Goal: Task Accomplishment & Management: Manage account settings

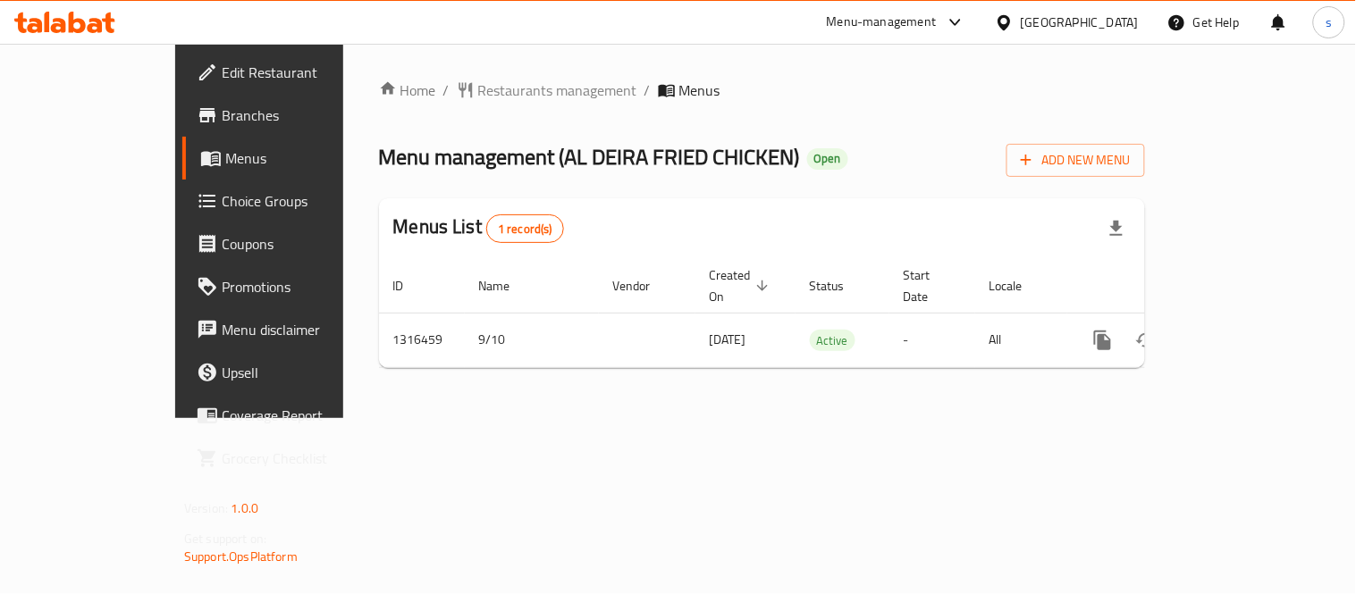
click at [1085, 25] on div "United Arab Emirates" at bounding box center [1080, 23] width 118 height 20
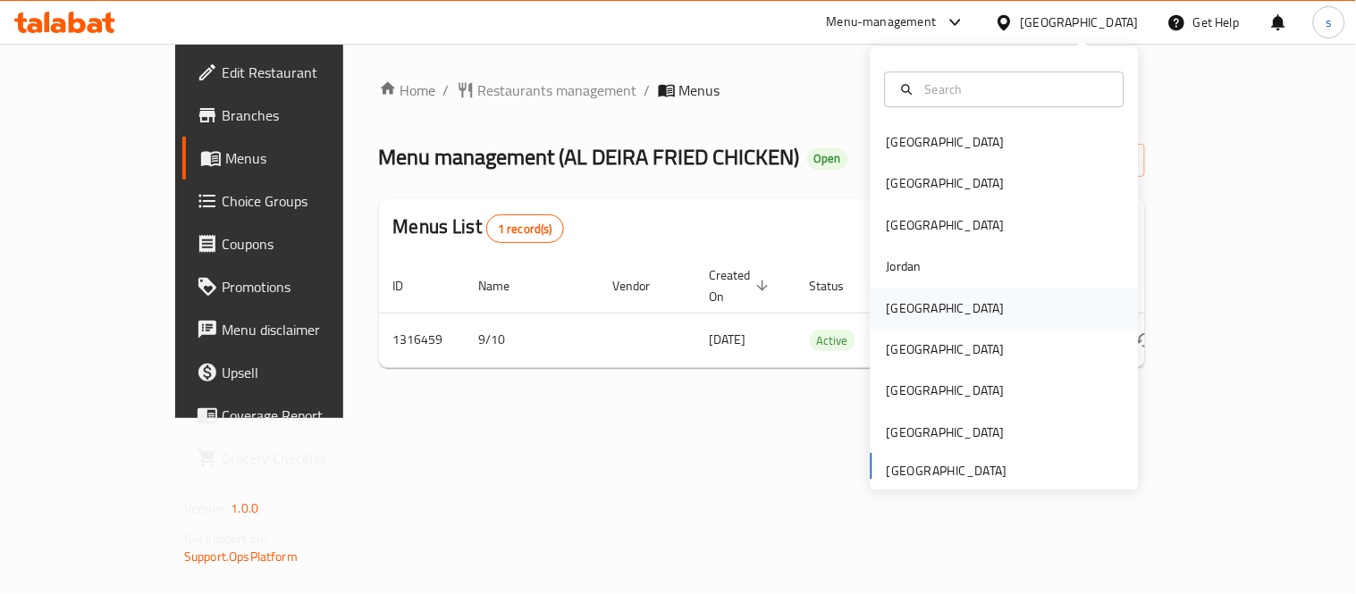
click at [898, 307] on div "Kuwait" at bounding box center [946, 309] width 118 height 20
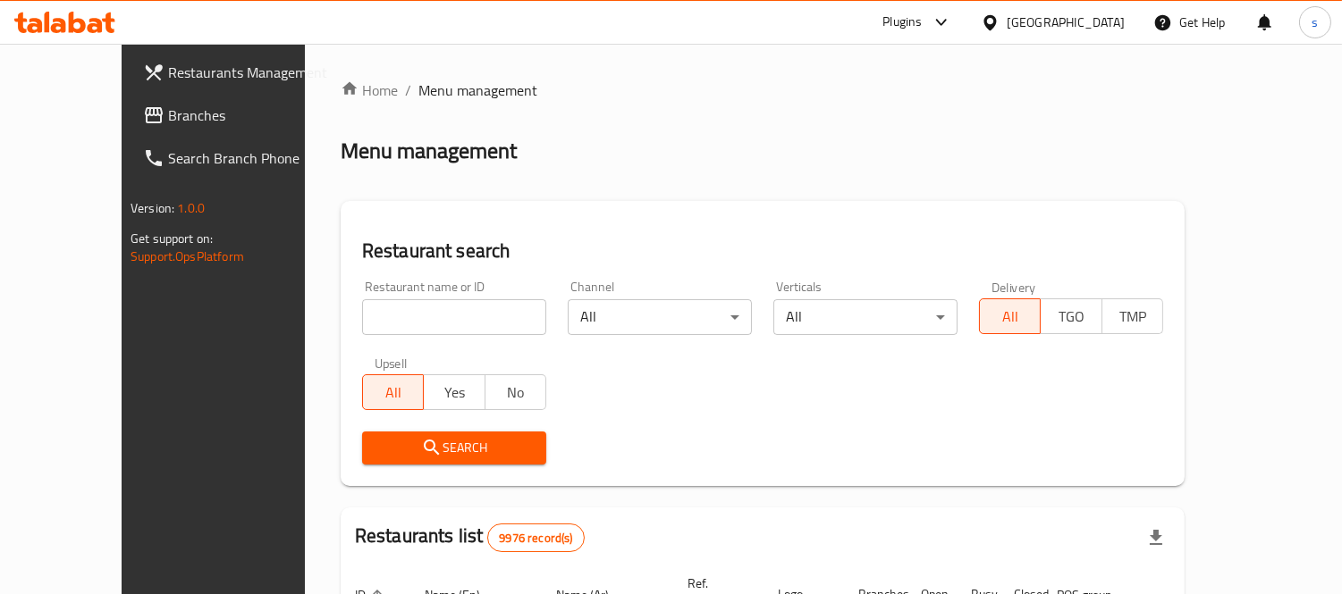
click at [168, 114] on span "Branches" at bounding box center [250, 115] width 164 height 21
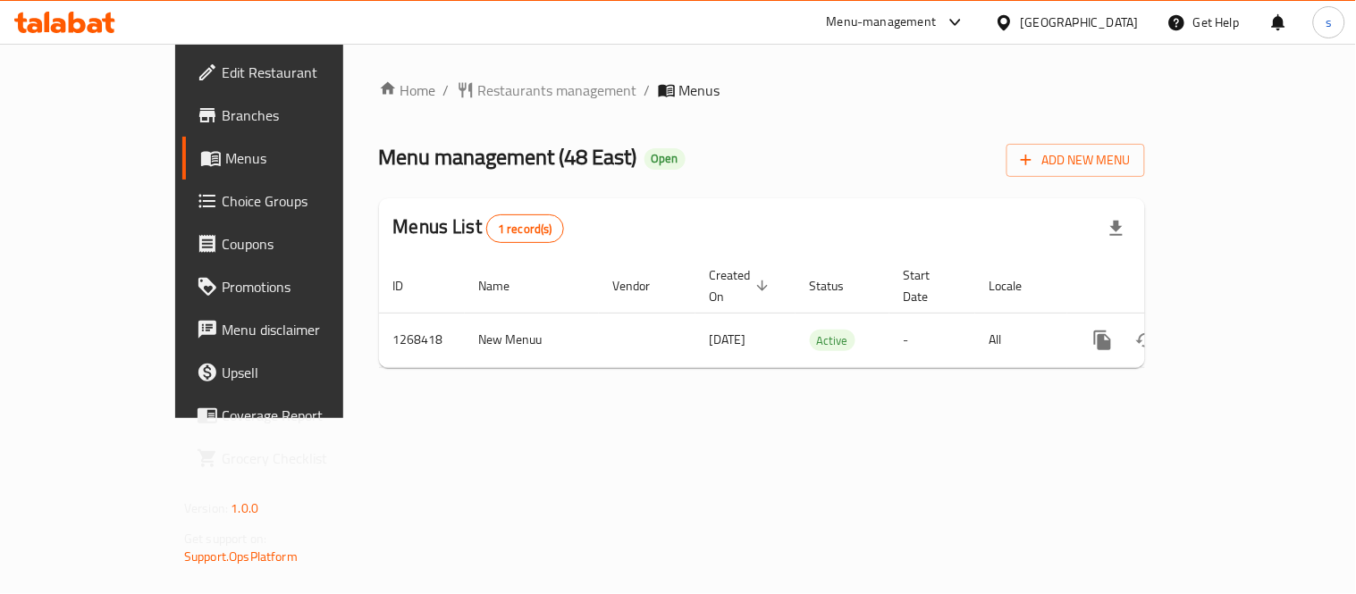
click at [1101, 21] on div "Kuwait" at bounding box center [1080, 23] width 118 height 20
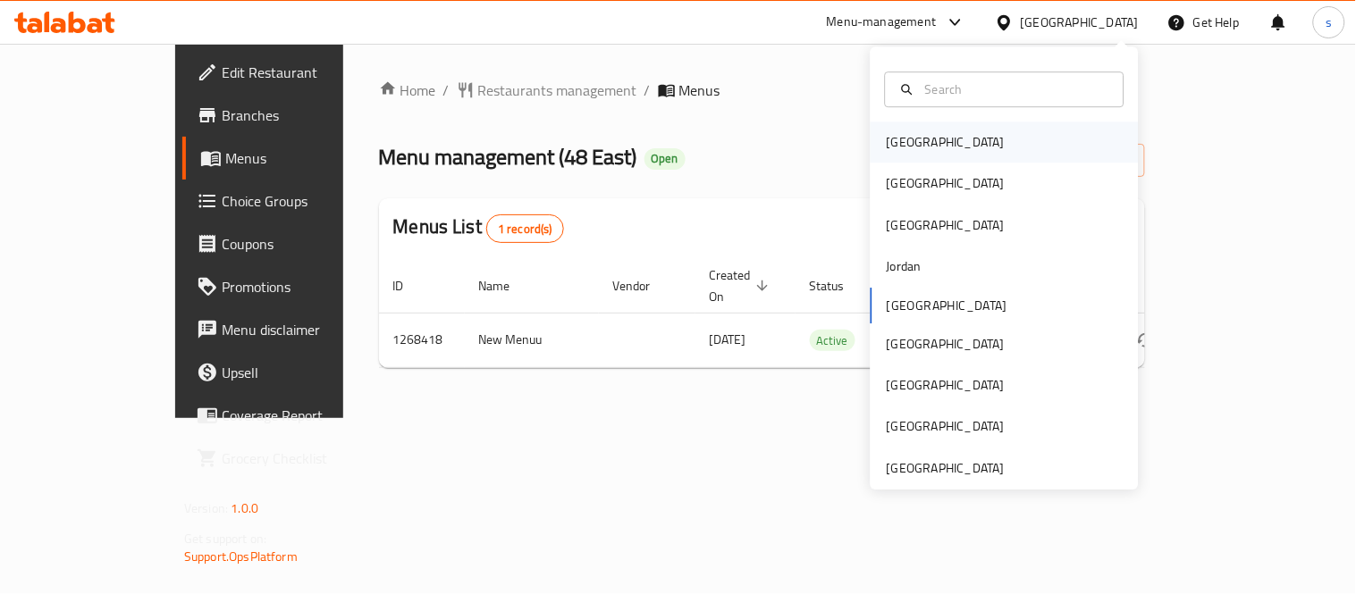
click at [892, 140] on div "[GEOGRAPHIC_DATA]" at bounding box center [946, 142] width 118 height 20
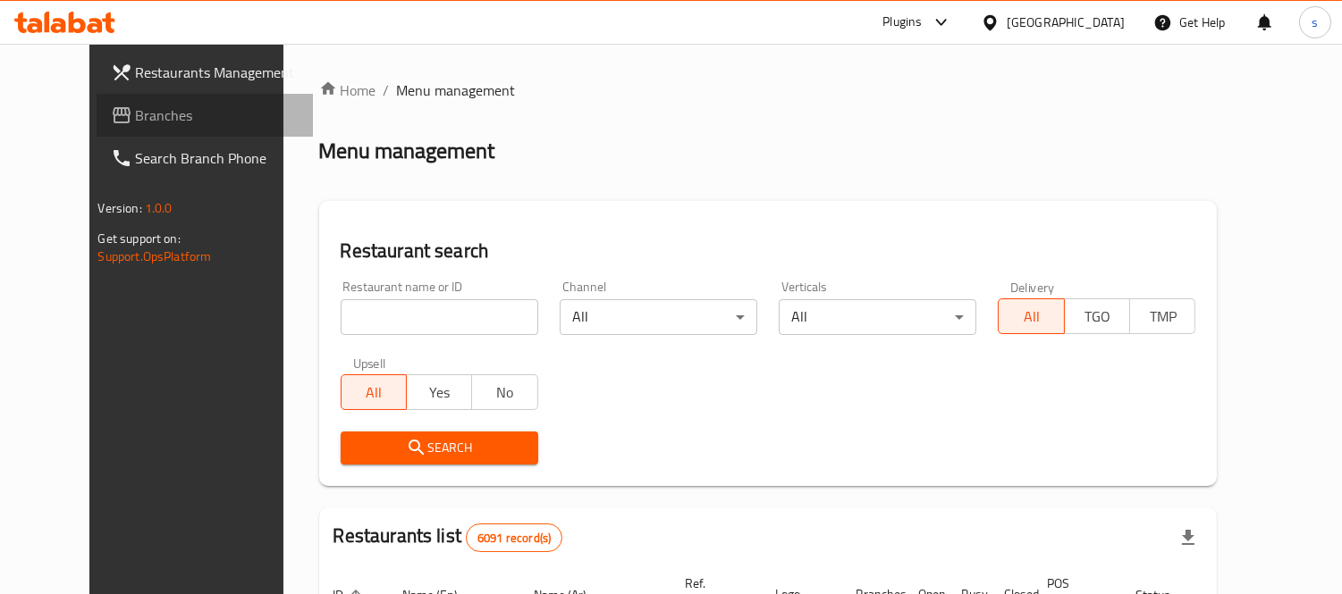
click at [136, 108] on span "Branches" at bounding box center [218, 115] width 164 height 21
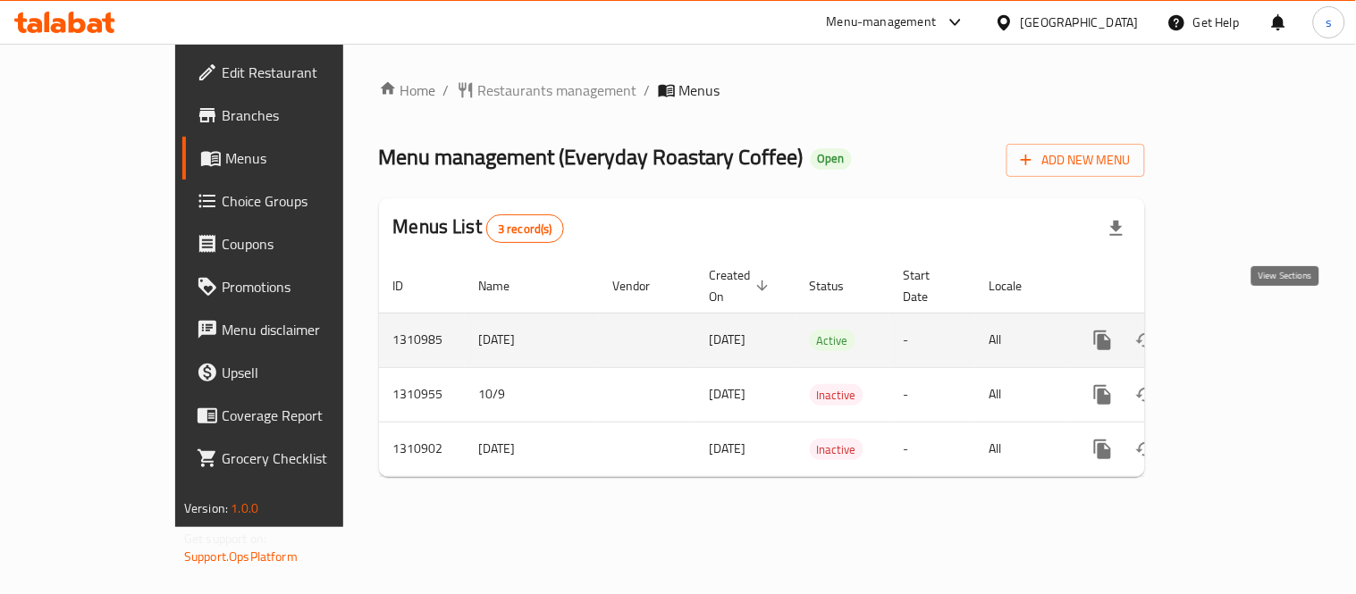
click at [1253, 326] on link "enhanced table" at bounding box center [1231, 340] width 43 height 43
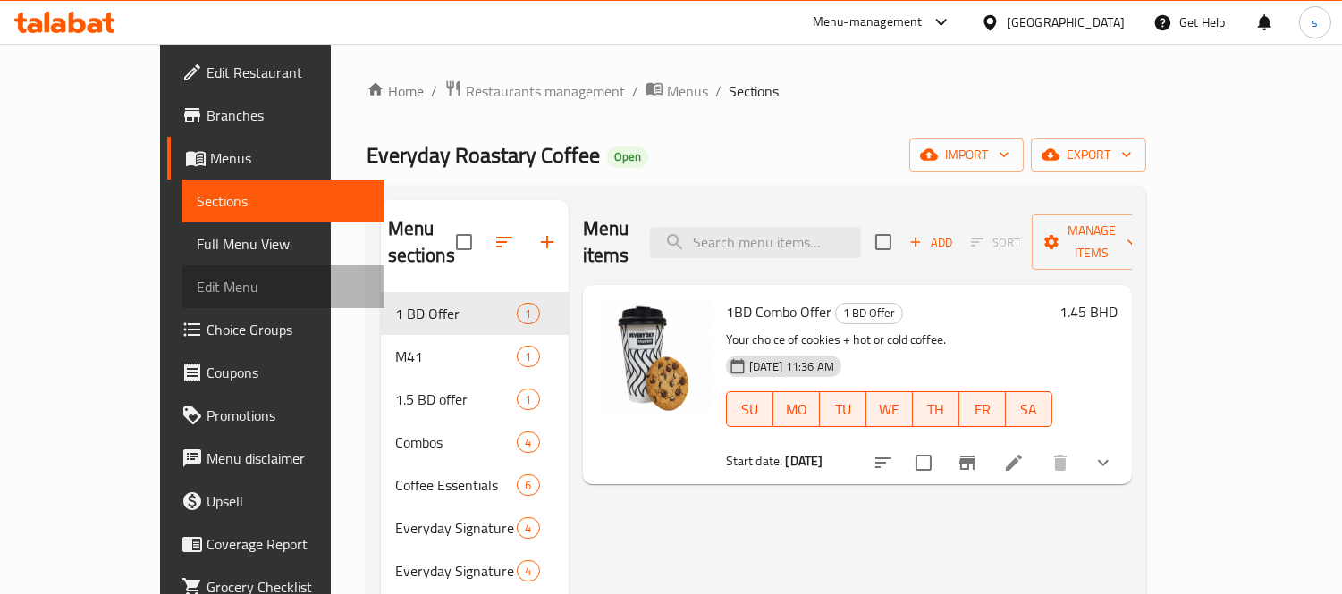
click at [197, 293] on span "Edit Menu" at bounding box center [283, 286] width 173 height 21
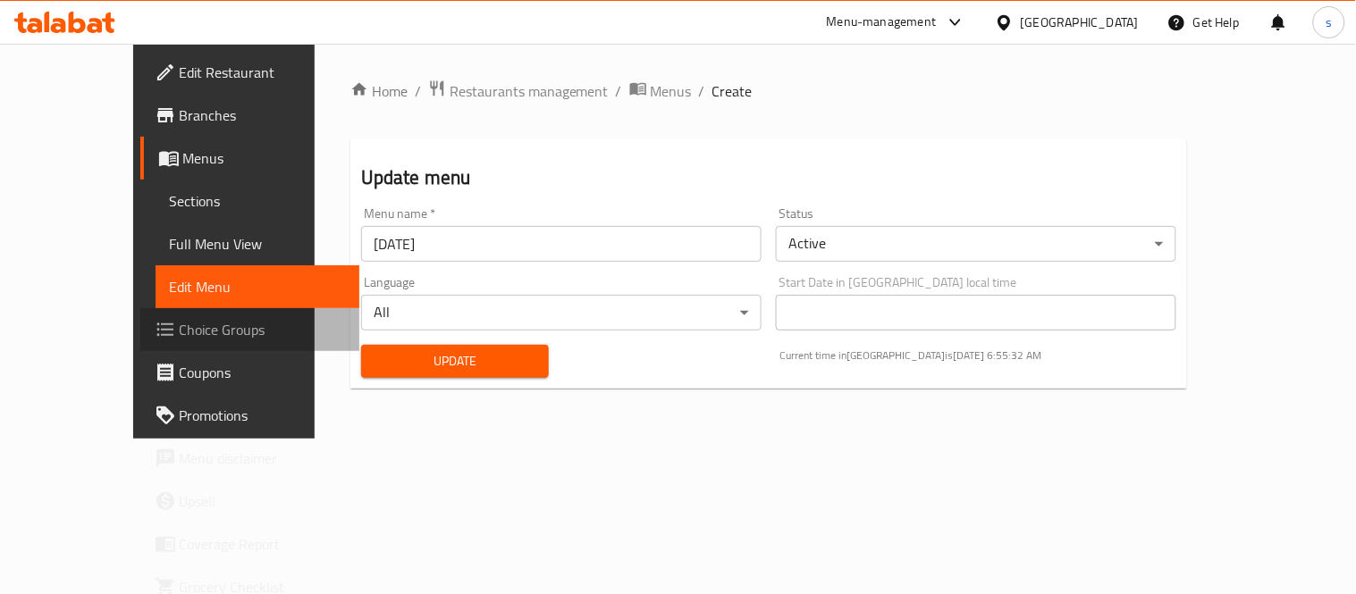
click at [180, 320] on span "Choice Groups" at bounding box center [262, 329] width 165 height 21
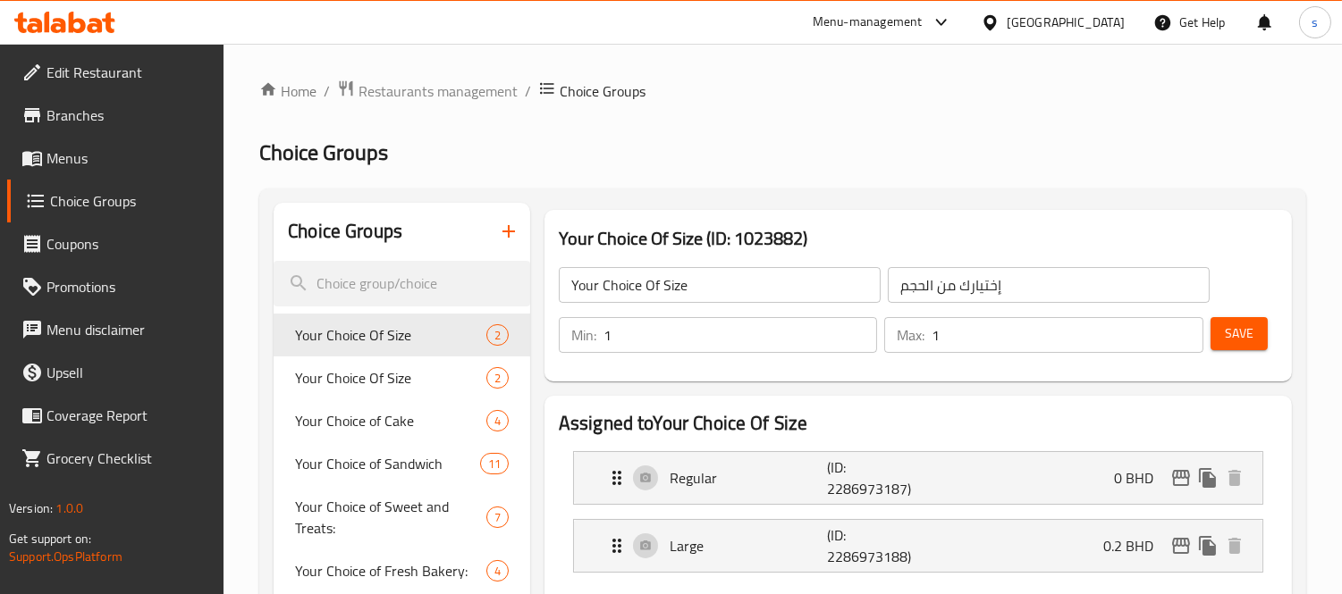
click at [77, 154] on span "Menus" at bounding box center [128, 157] width 164 height 21
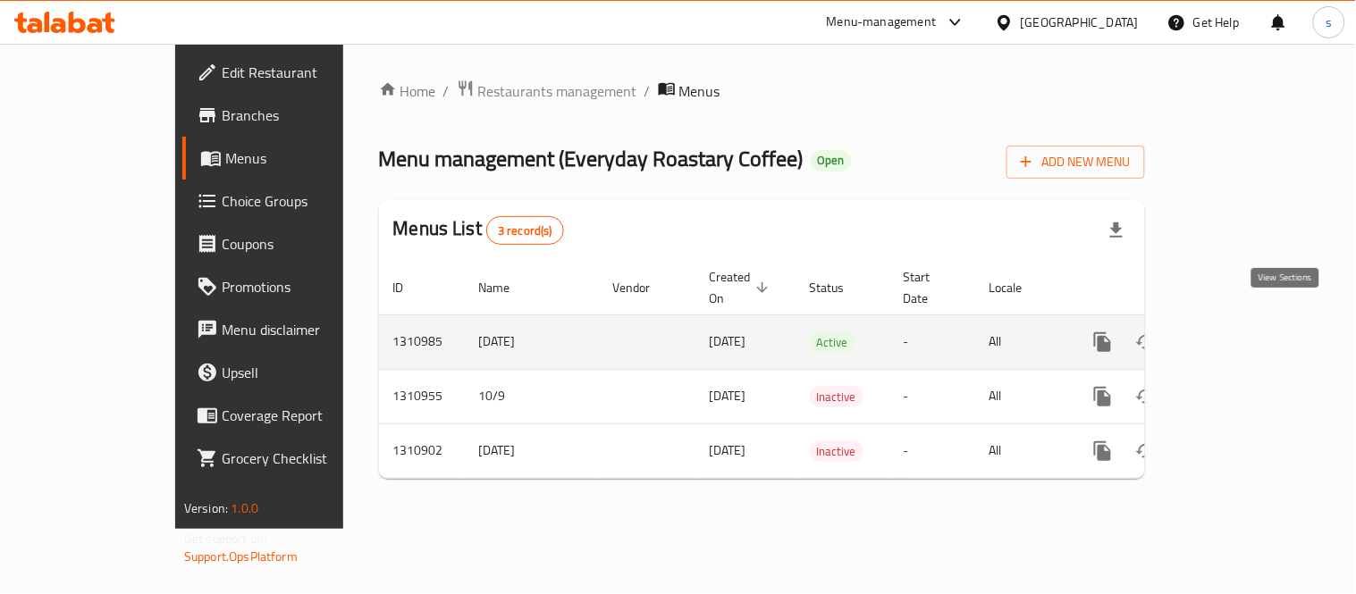
click at [1242, 332] on icon "enhanced table" at bounding box center [1231, 342] width 21 height 21
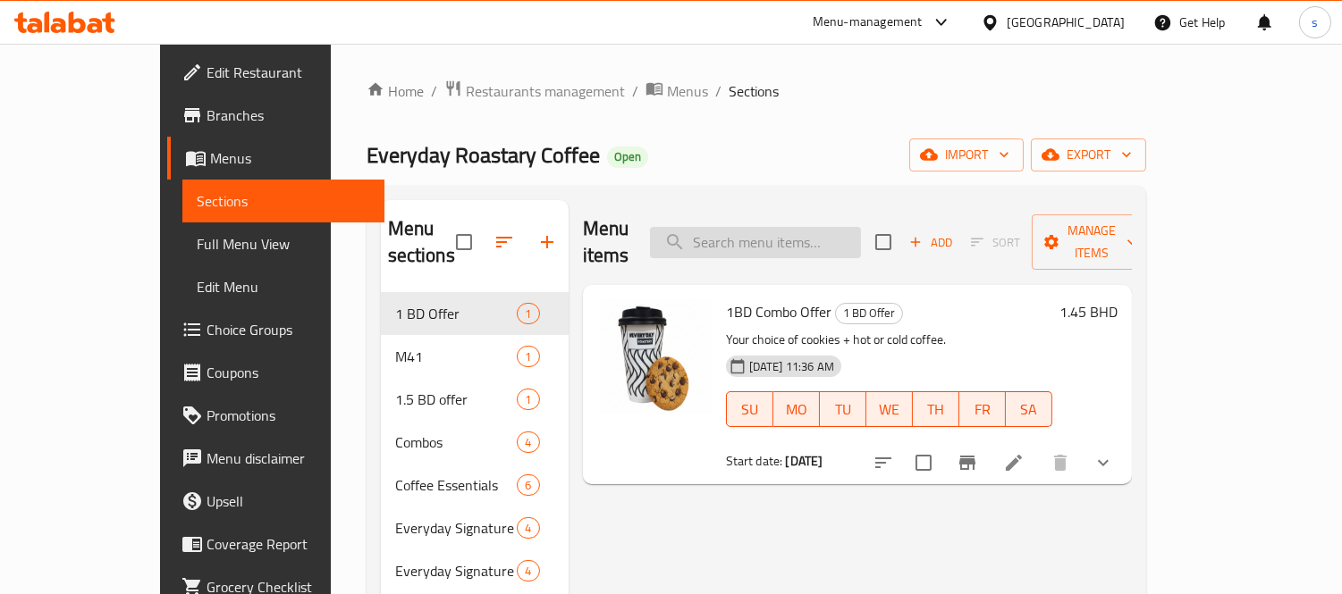
click at [853, 227] on input "search" at bounding box center [755, 242] width 211 height 31
paste input "American White Cookies"
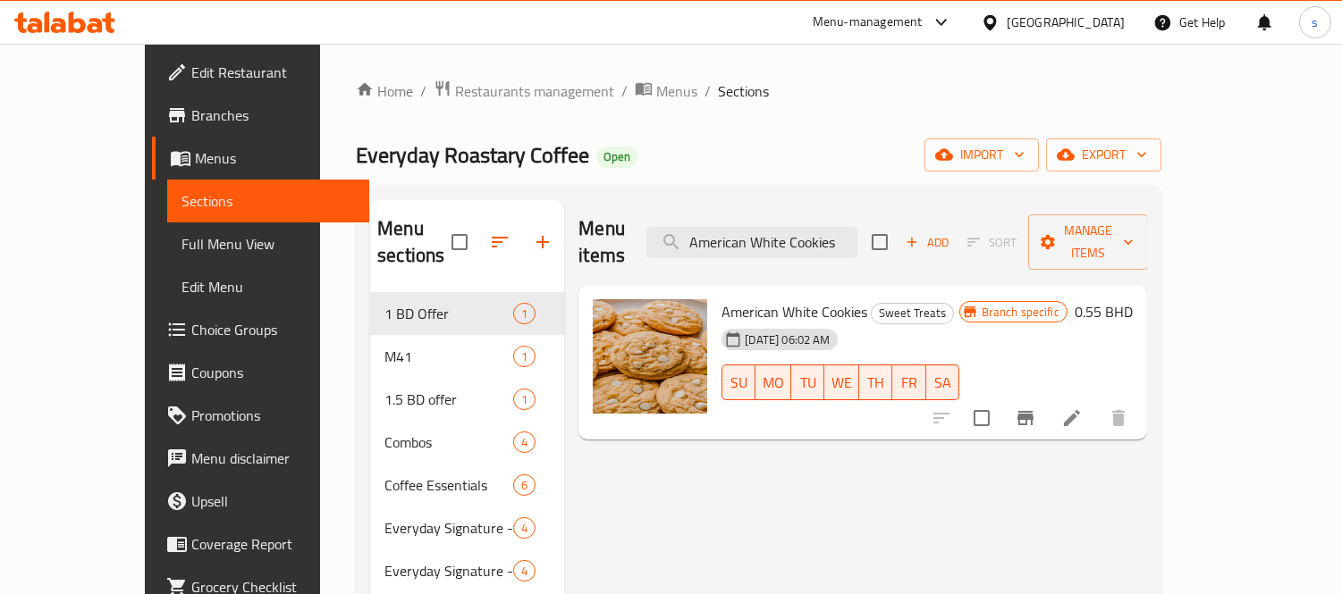
type input "American White Cookies"
click at [1082, 408] on icon at bounding box center [1071, 418] width 21 height 21
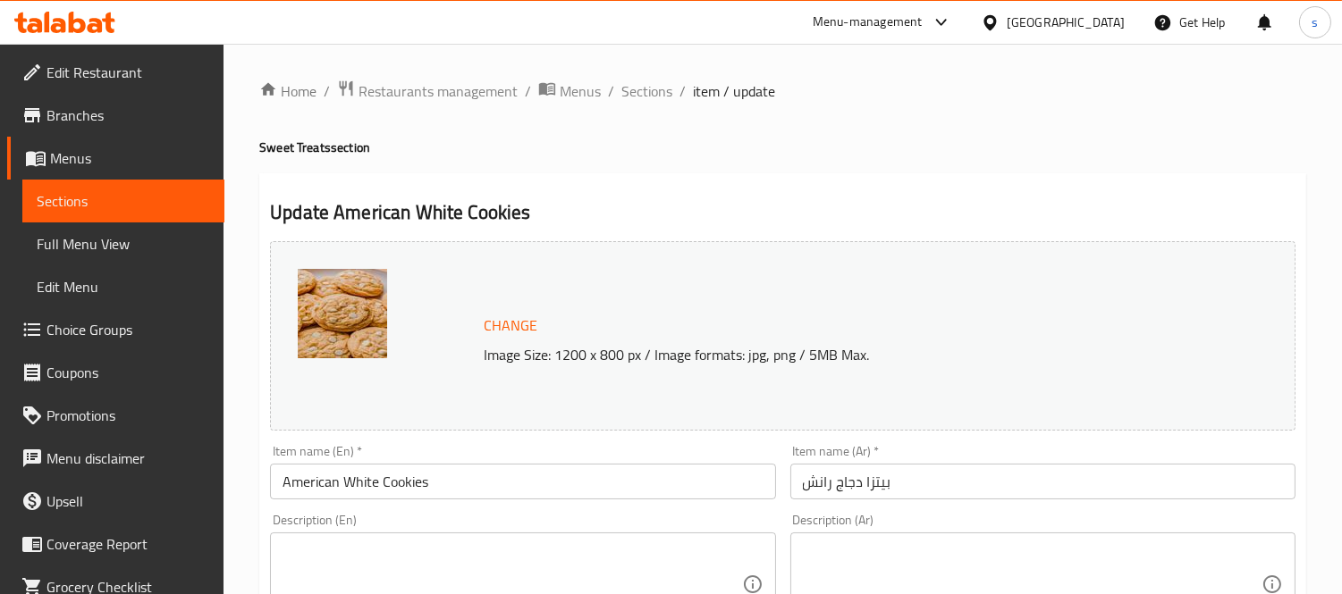
scroll to position [198, 0]
